Goal: Information Seeking & Learning: Check status

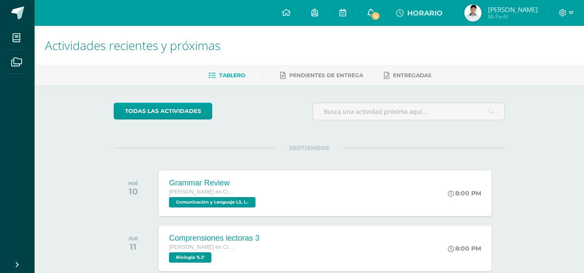
click at [374, 12] on icon at bounding box center [370, 13] width 7 height 8
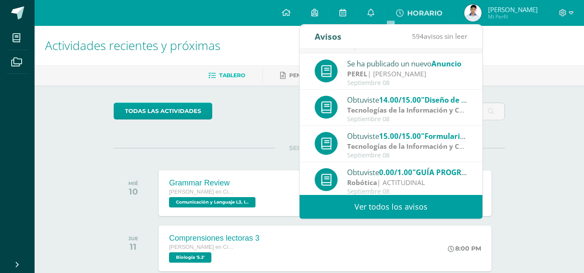
scroll to position [144, 0]
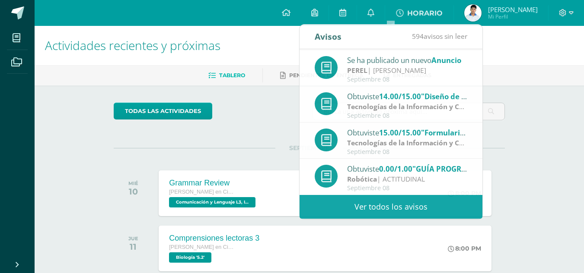
click at [481, 15] on img at bounding box center [472, 12] width 17 height 17
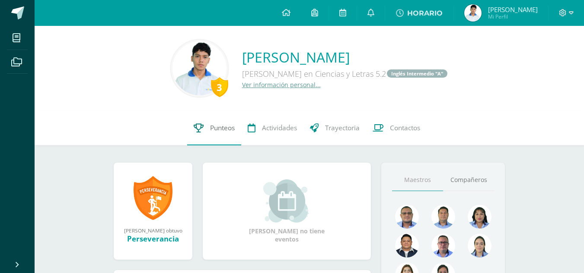
click at [216, 124] on span "Punteos" at bounding box center [222, 128] width 25 height 9
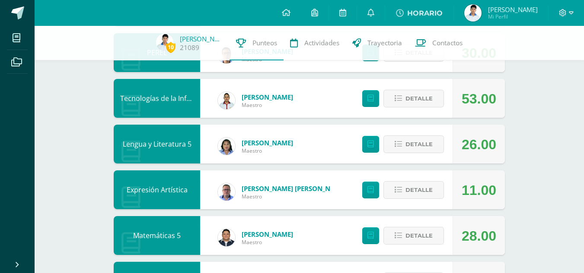
scroll to position [196, 0]
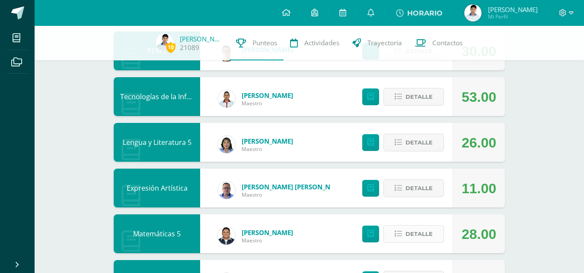
click at [417, 229] on span "Detalle" at bounding box center [418, 234] width 27 height 16
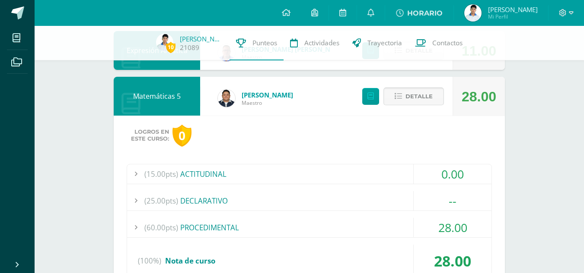
scroll to position [335, 0]
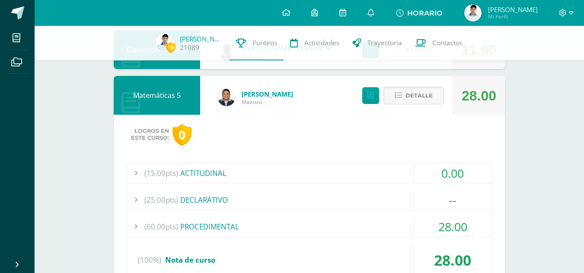
click at [234, 222] on div "(60.00pts) PROCEDIMENTAL" at bounding box center [309, 226] width 364 height 19
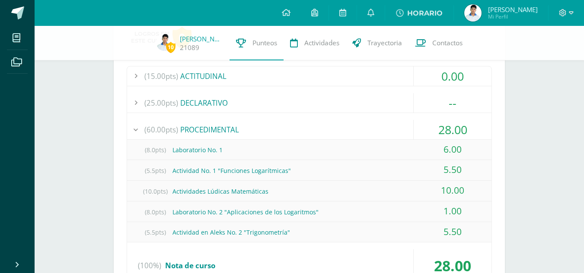
scroll to position [432, 0]
